Goal: Information Seeking & Learning: Learn about a topic

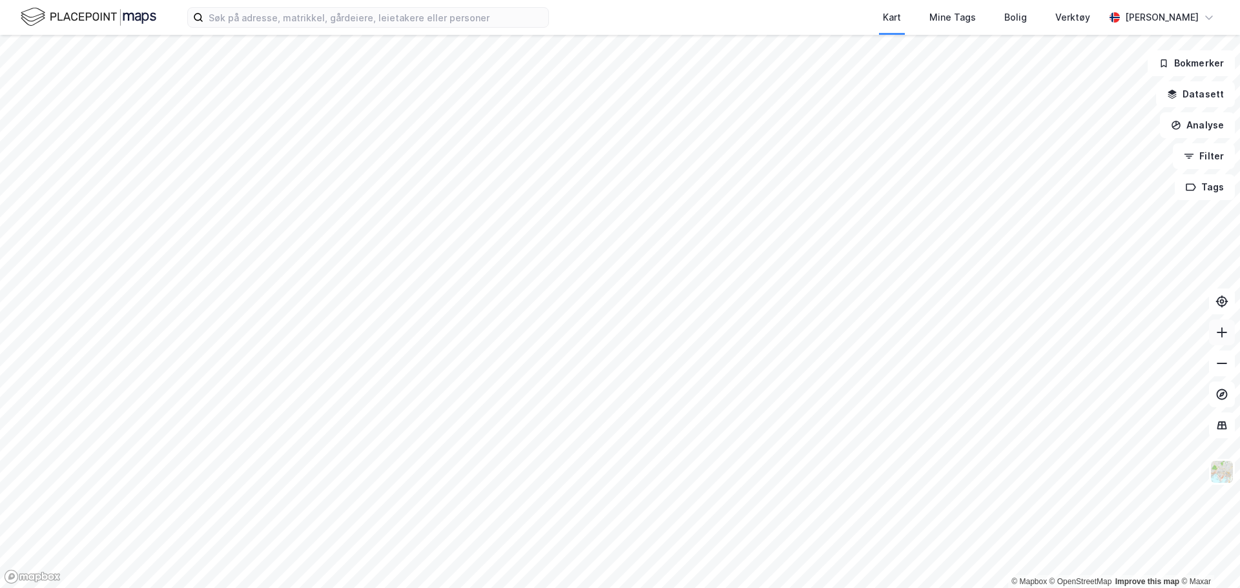
click at [1239, 320] on html "Kart Mine Tags Bolig Verktøy [PERSON_NAME] © Mapbox © OpenStreetMap Improve thi…" at bounding box center [620, 294] width 1240 height 588
click at [733, 0] on html "Kart Mine Tags Bolig Verktøy [PERSON_NAME] © Mapbox © OpenStreetMap Improve thi…" at bounding box center [620, 294] width 1240 height 588
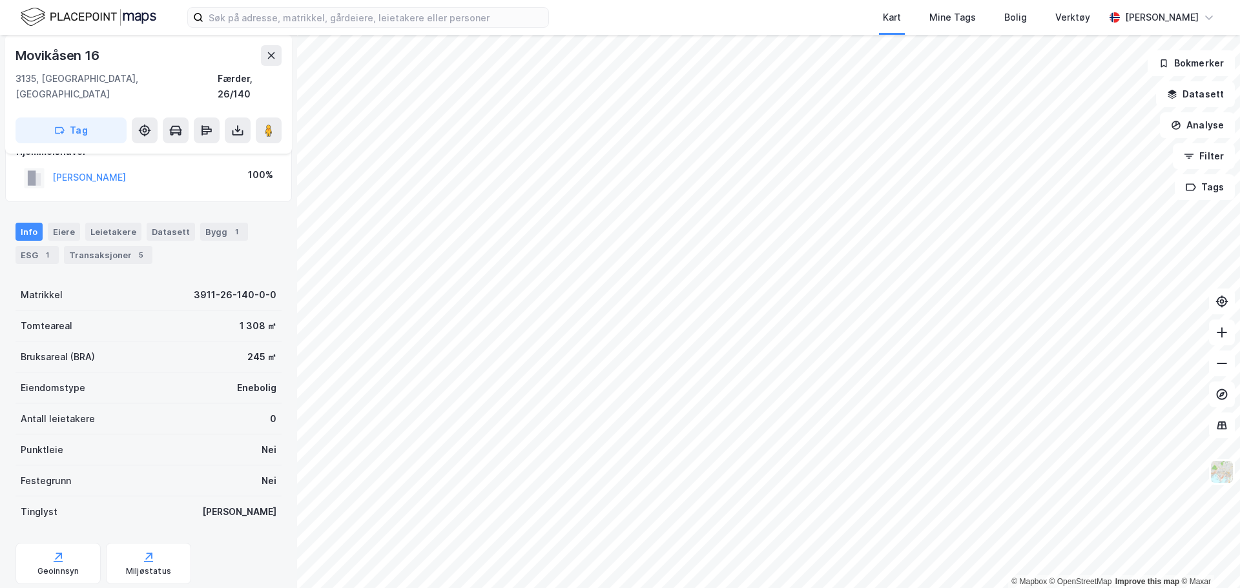
scroll to position [48, 0]
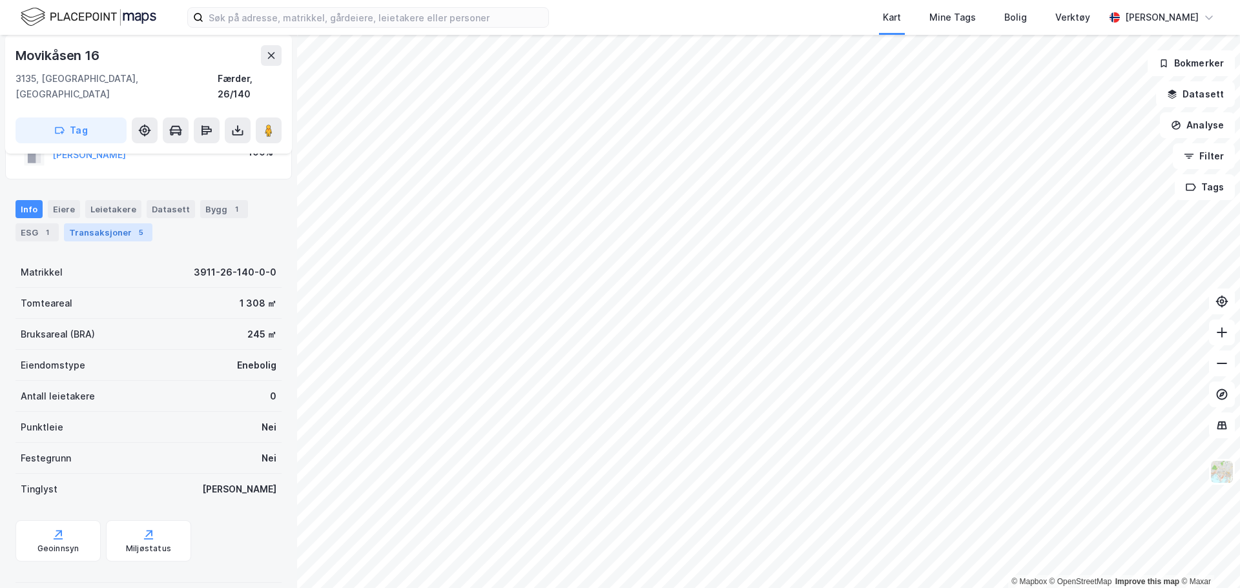
click at [121, 223] on div "Transaksjoner 5" at bounding box center [108, 232] width 88 height 18
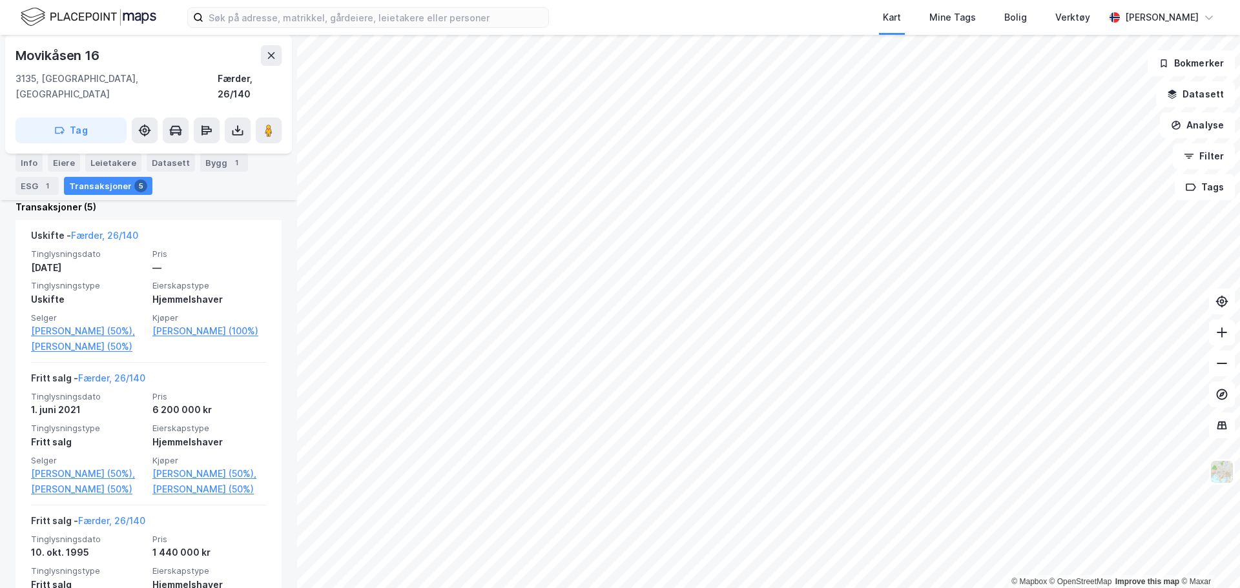
scroll to position [309, 0]
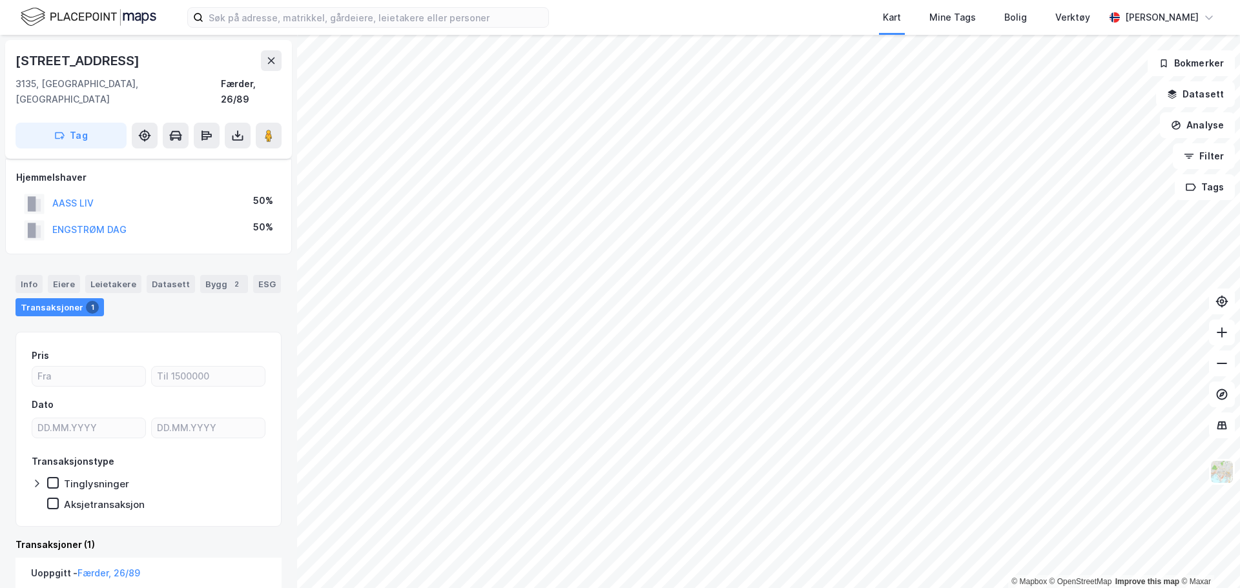
scroll to position [112, 0]
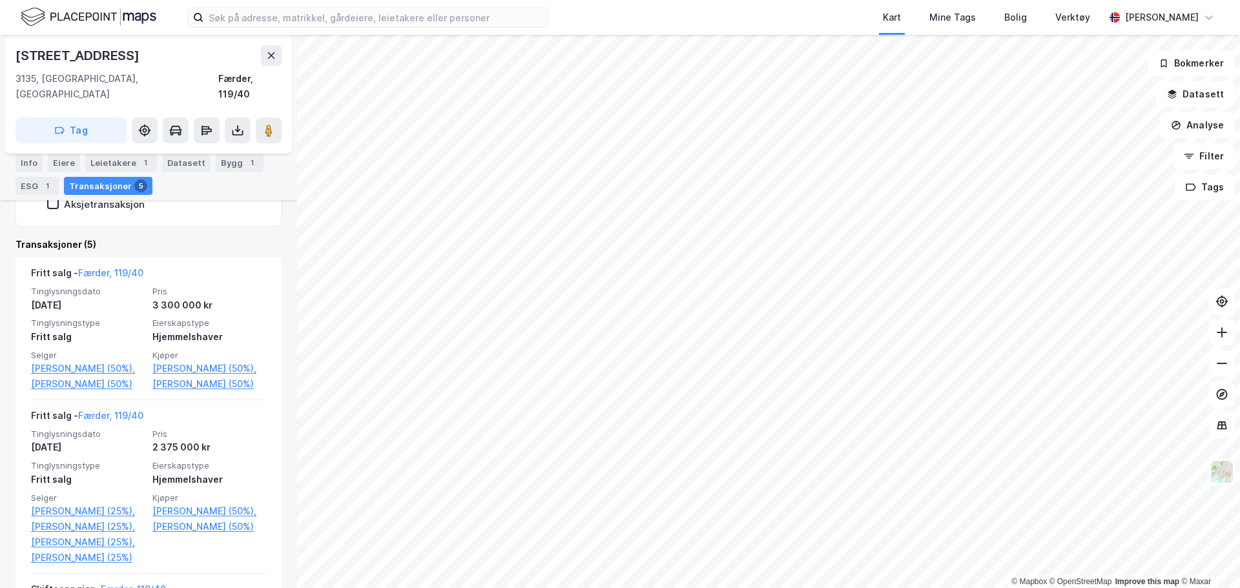
scroll to position [258, 0]
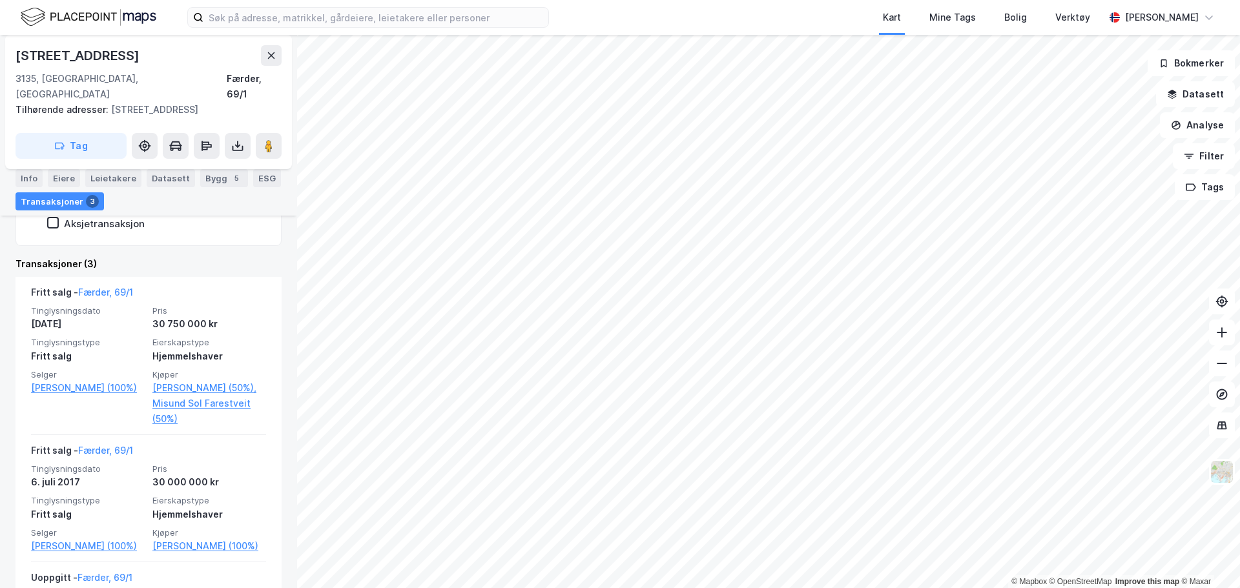
scroll to position [323, 0]
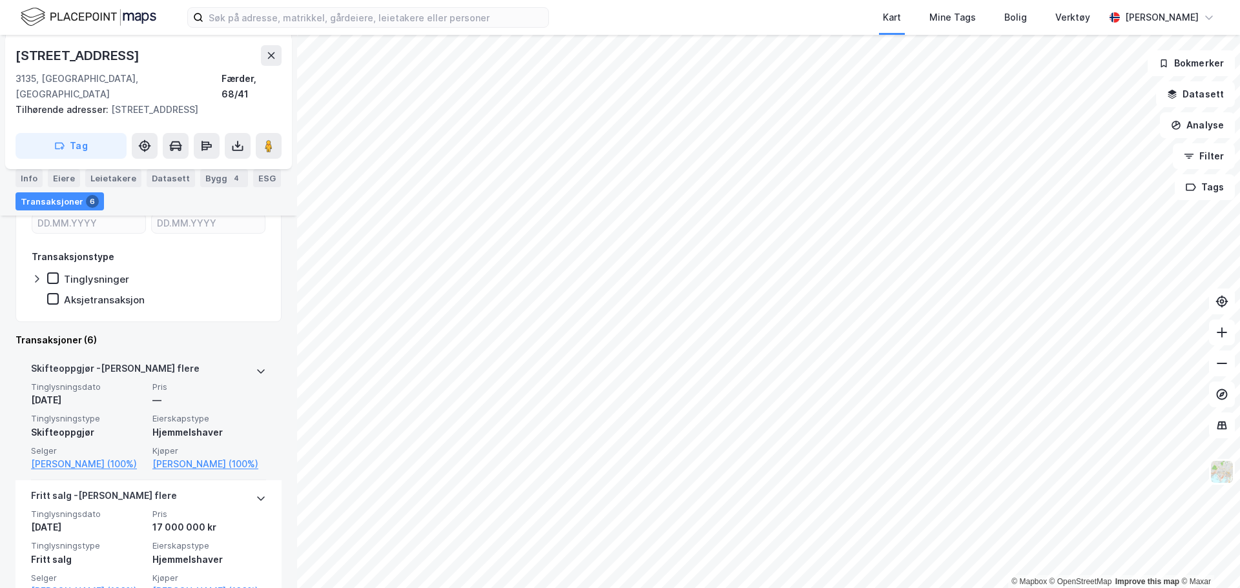
scroll to position [323, 0]
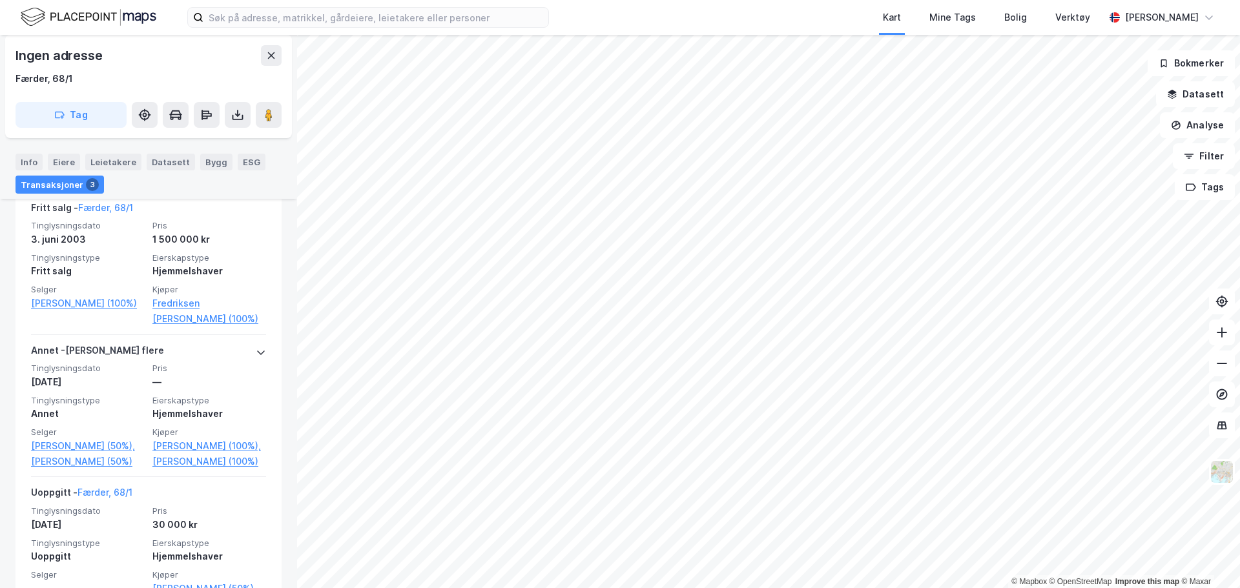
scroll to position [194, 0]
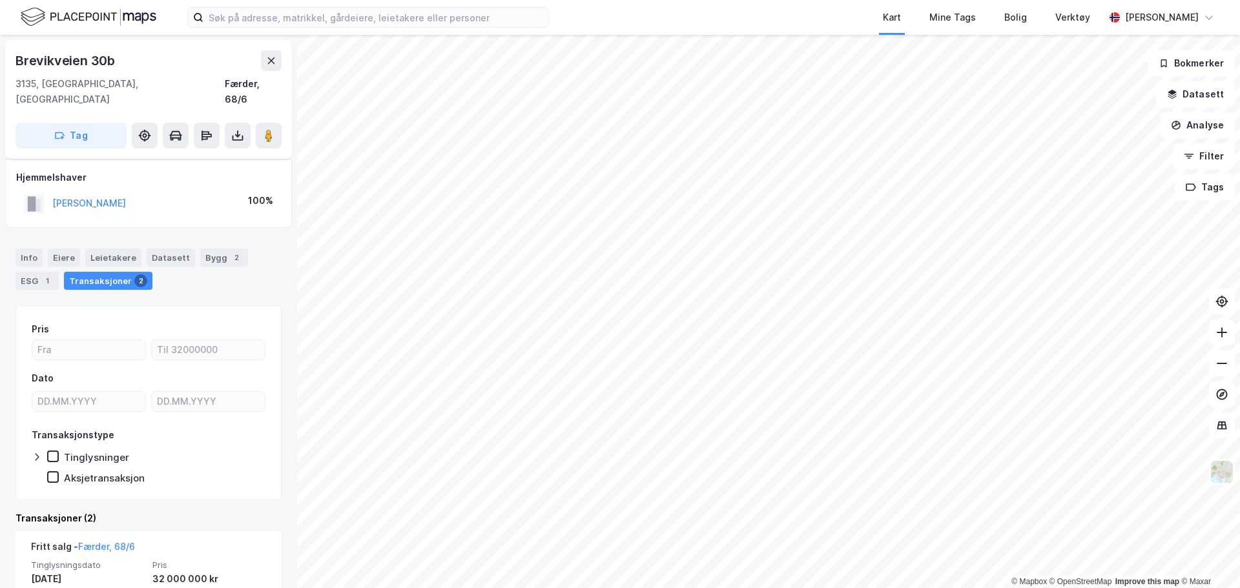
scroll to position [228, 0]
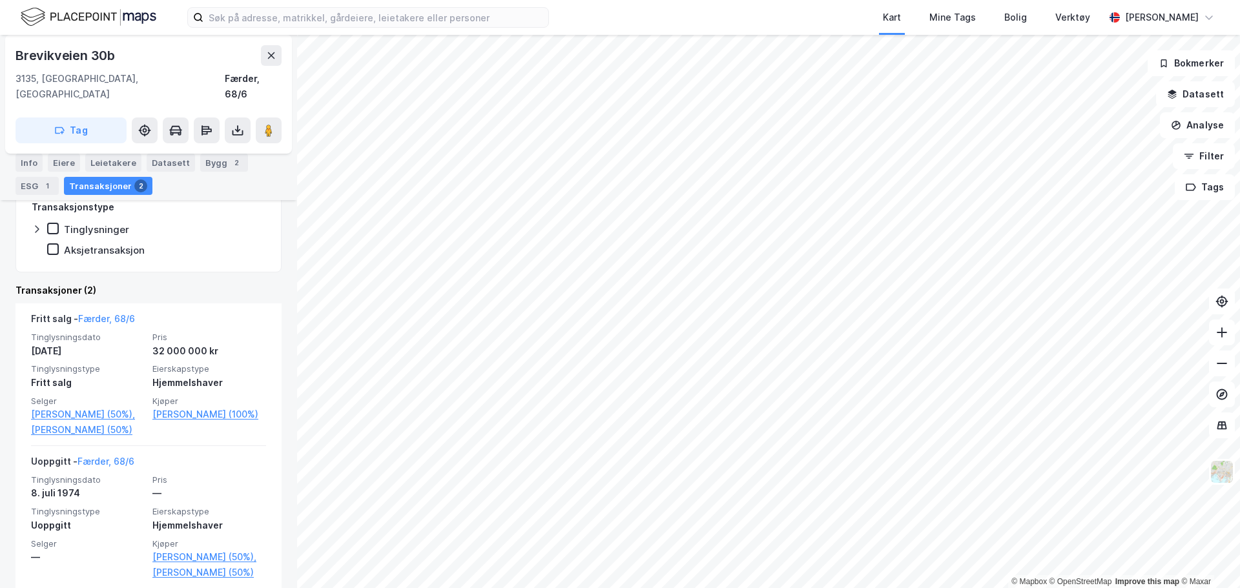
click at [829, 588] on html "Kart Mine Tags Bolig Verktøy [PERSON_NAME] © Mapbox © OpenStreetMap Improve thi…" at bounding box center [620, 294] width 1240 height 588
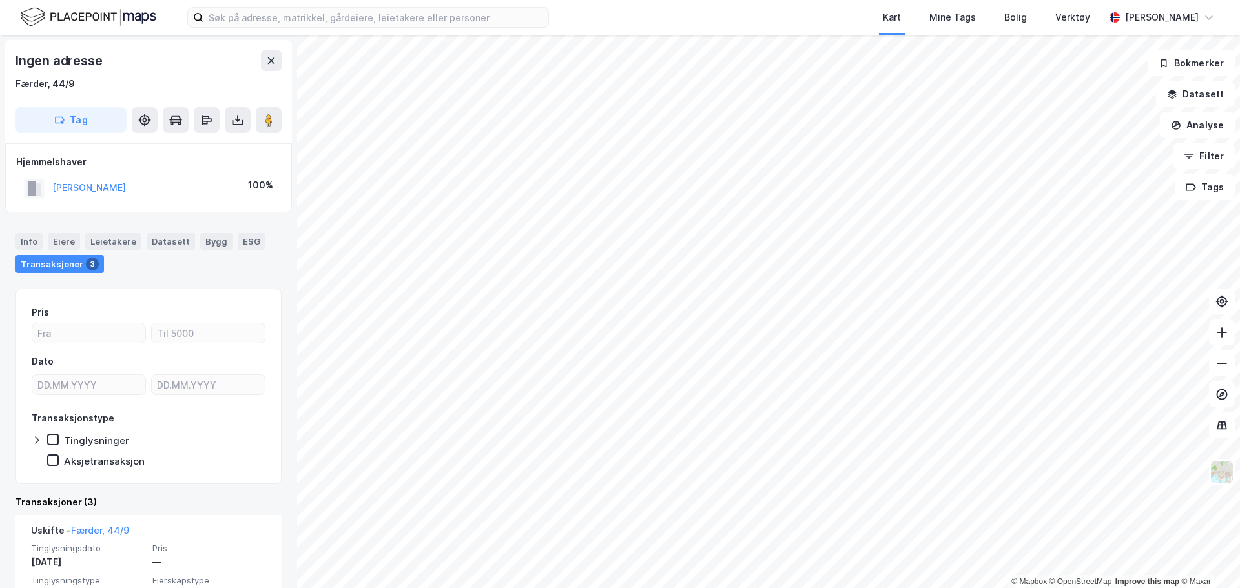
click at [749, 588] on html "Kart Mine Tags Bolig Verktøy [PERSON_NAME] © Mapbox © OpenStreetMap Improve thi…" at bounding box center [620, 294] width 1240 height 588
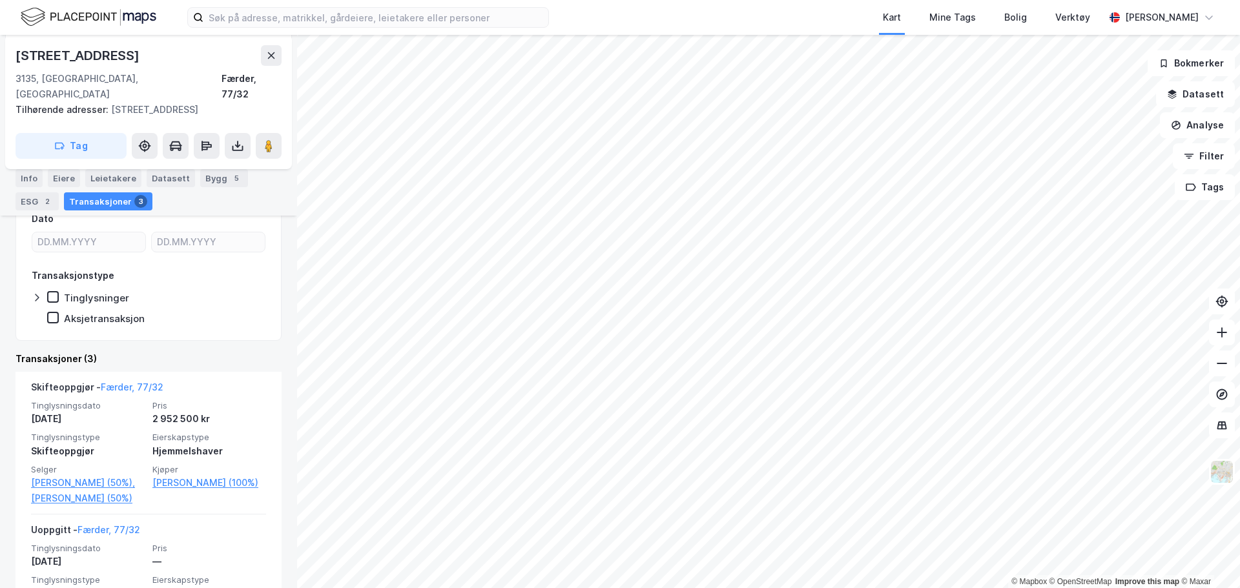
scroll to position [258, 0]
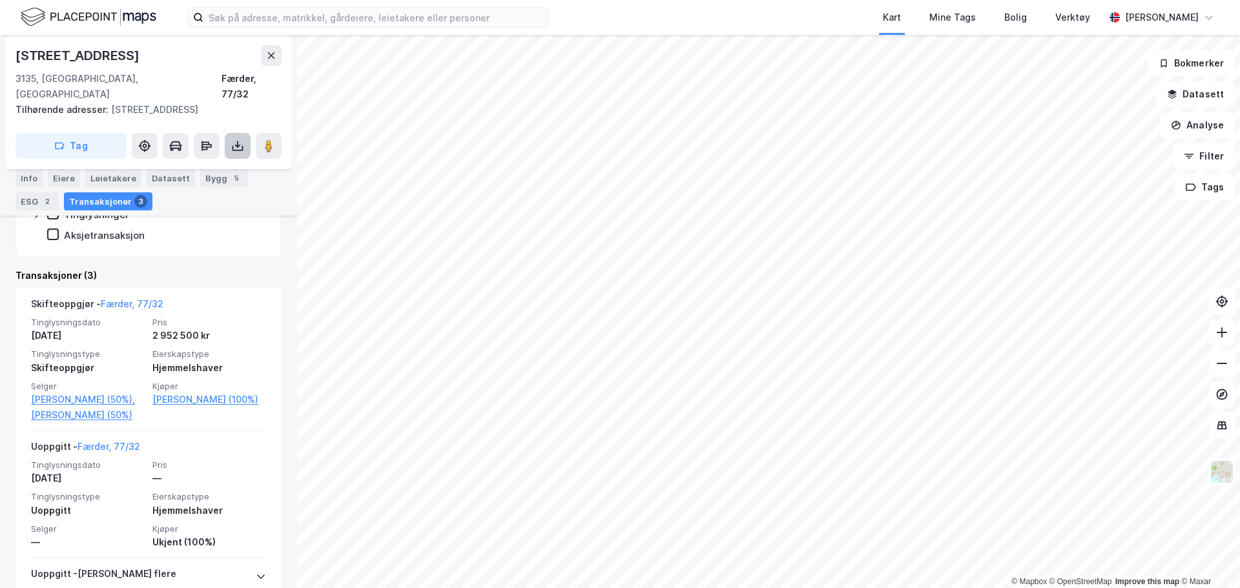
click at [239, 139] on icon at bounding box center [237, 145] width 13 height 13
click at [227, 161] on div "Last ned grunnbok" at bounding box center [182, 171] width 138 height 21
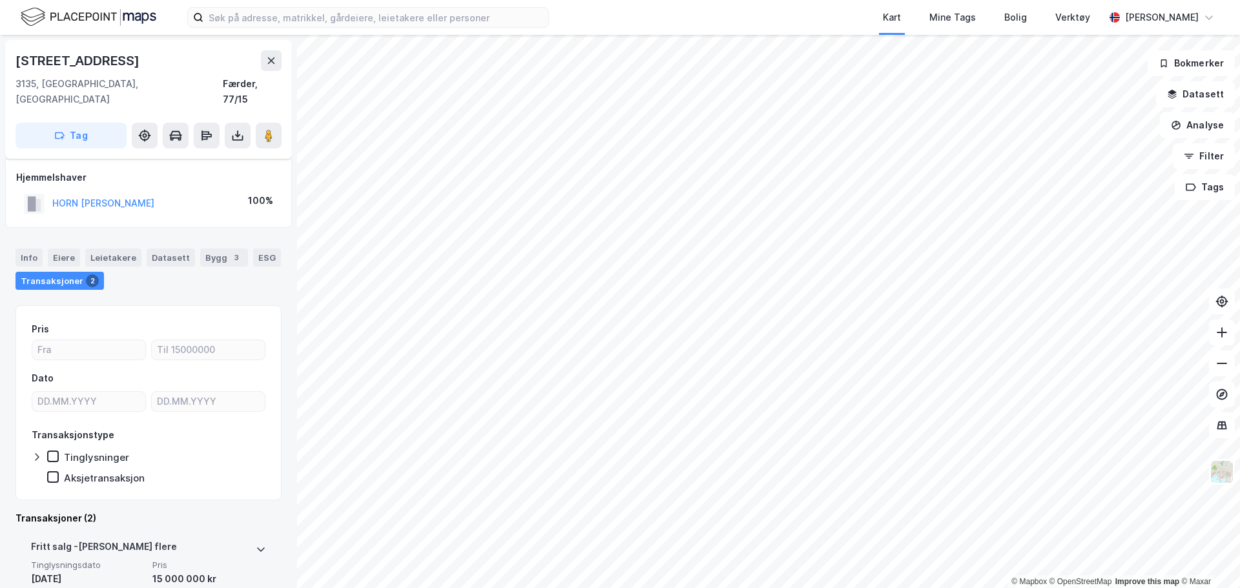
scroll to position [259, 0]
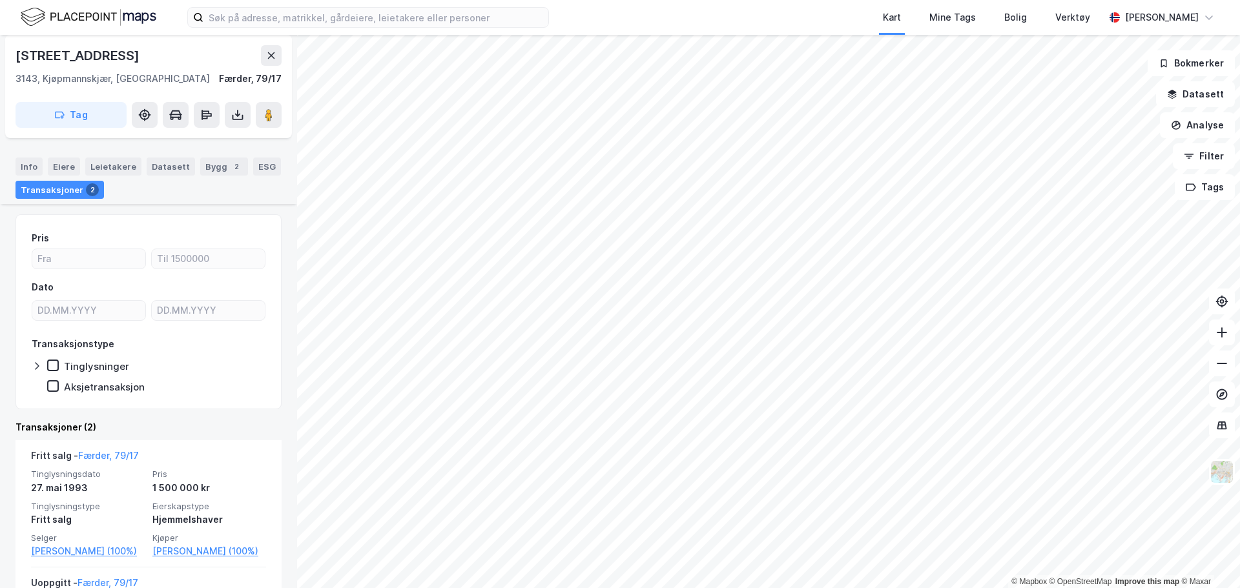
scroll to position [129, 0]
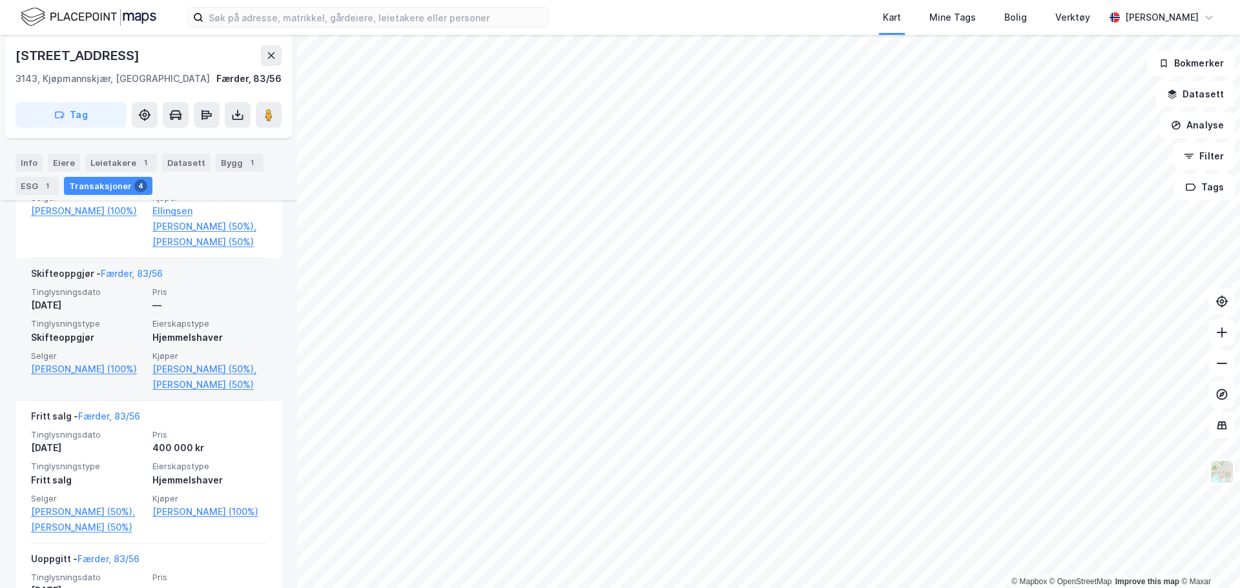
scroll to position [517, 0]
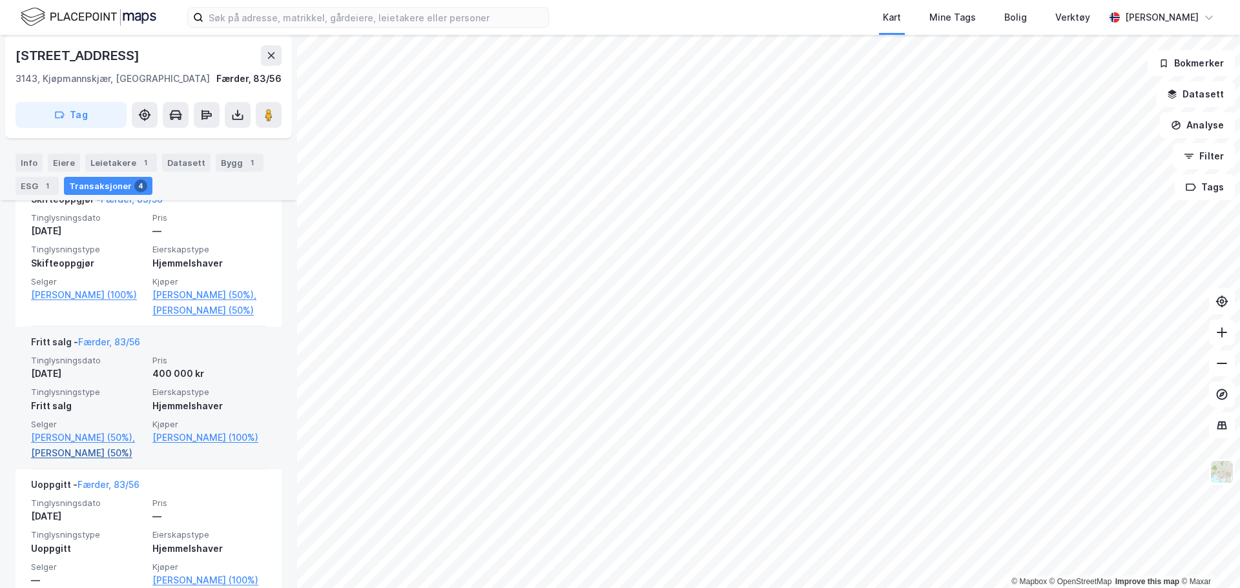
click at [74, 461] on link "[PERSON_NAME] (50%)" at bounding box center [88, 453] width 114 height 15
